Goal: Information Seeking & Learning: Learn about a topic

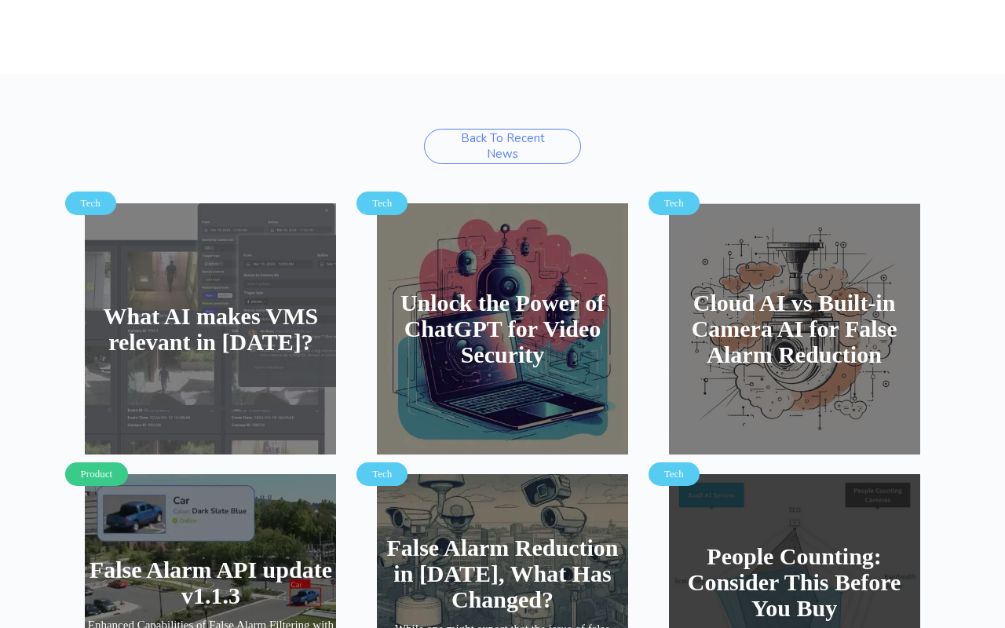
scroll to position [1571, 0]
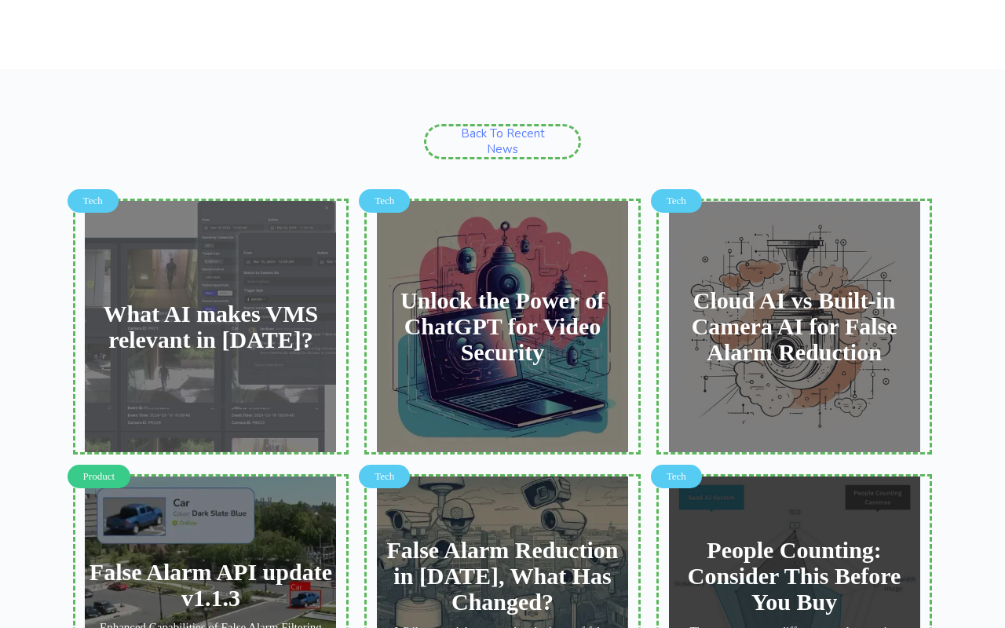
type input "[EMAIL_ADDRESS][DOMAIN_NAME]"
